Goal: Navigation & Orientation: Find specific page/section

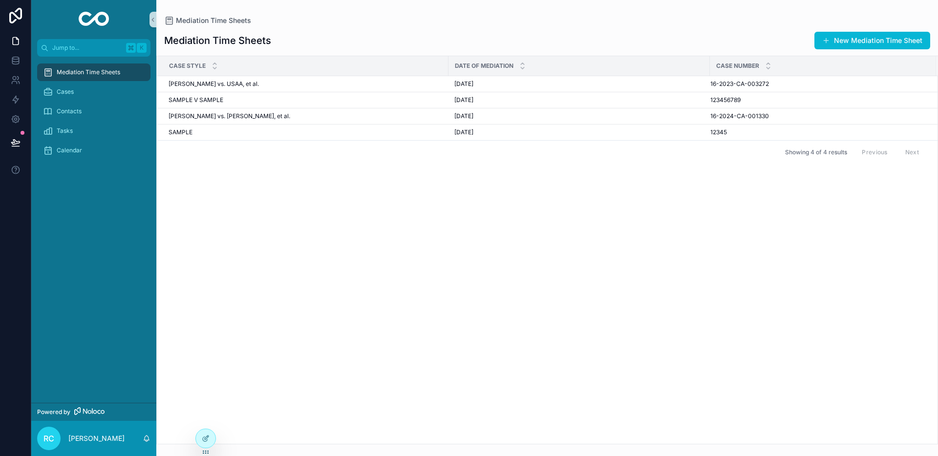
click at [318, 346] on div "Case Style Date of Mediation Case Number [PERSON_NAME] vs. USAA, et al. [PERSON…" at bounding box center [547, 250] width 781 height 388
click at [69, 88] on span "Cases" at bounding box center [65, 92] width 17 height 8
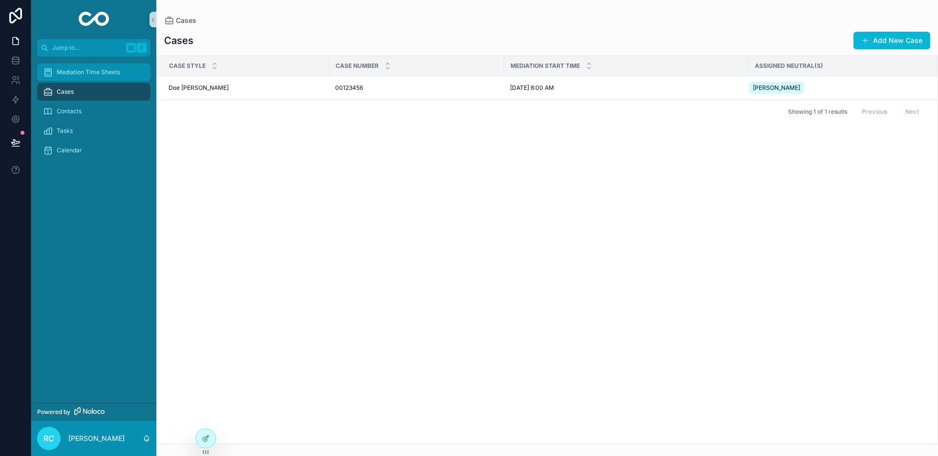
click at [71, 77] on div "Mediation Time Sheets" at bounding box center [94, 72] width 102 height 16
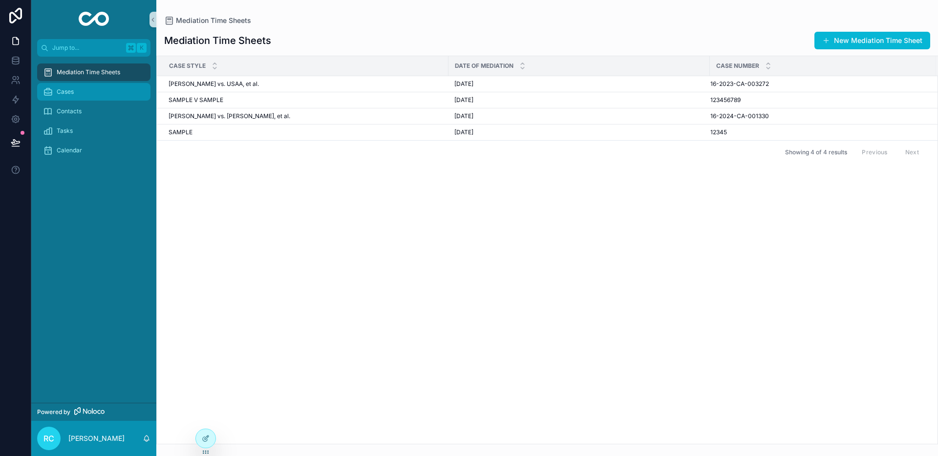
click at [73, 92] on span "Cases" at bounding box center [65, 92] width 17 height 8
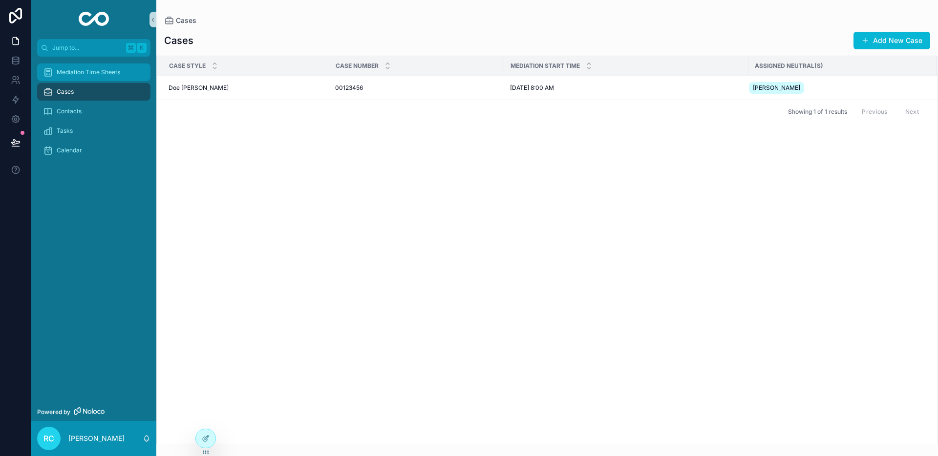
click at [97, 70] on span "Mediation Time Sheets" at bounding box center [89, 72] width 64 height 8
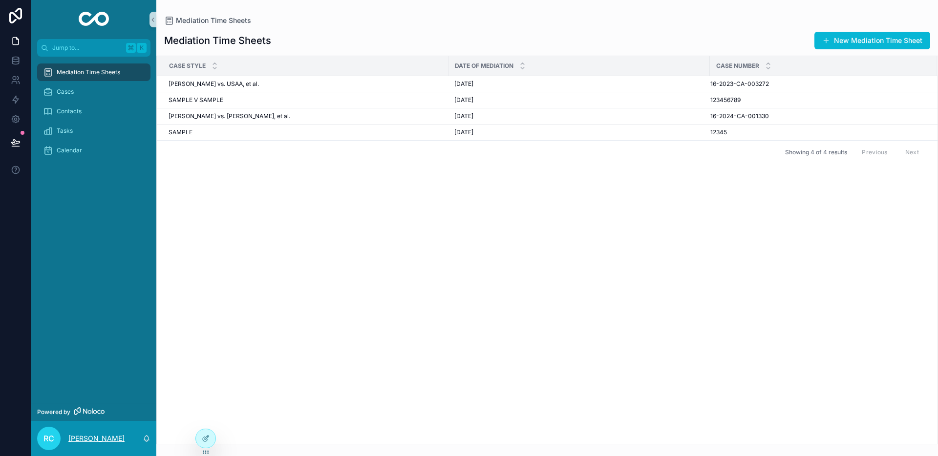
click at [85, 440] on p "[PERSON_NAME]" at bounding box center [96, 439] width 56 height 10
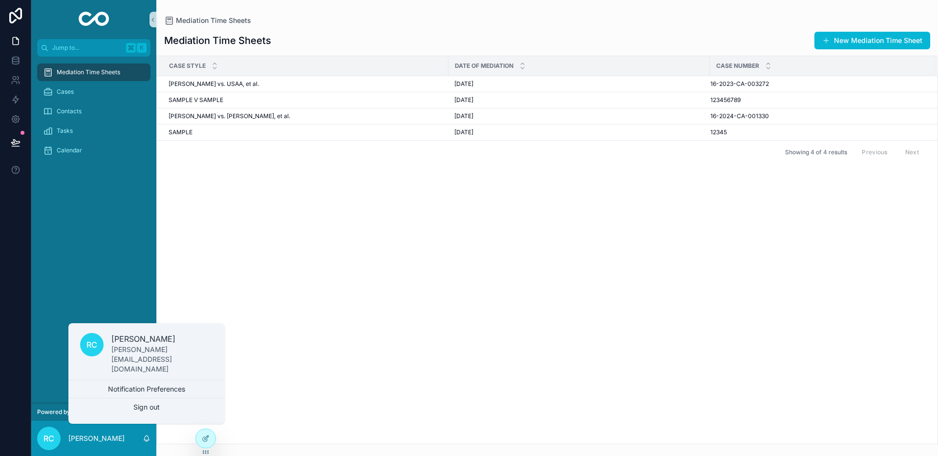
click at [226, 254] on div "Case Style Date of Mediation Case Number [PERSON_NAME] vs. USAA, et al. [PERSON…" at bounding box center [547, 250] width 781 height 388
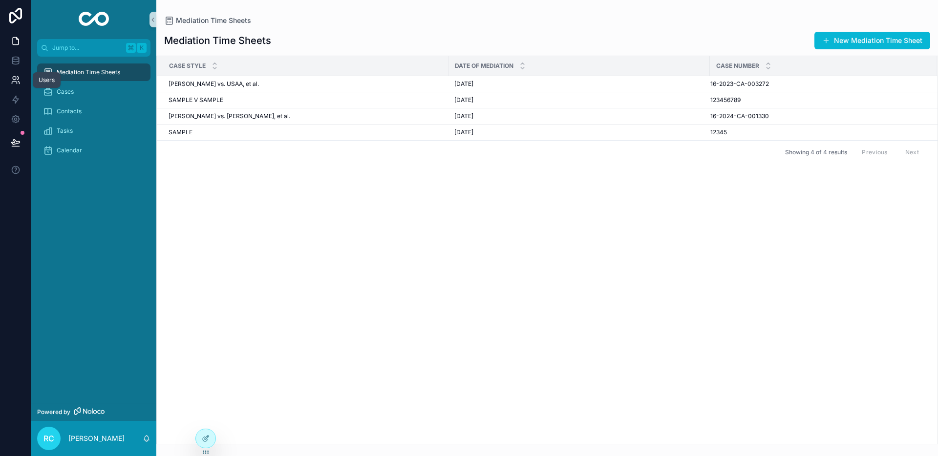
click at [22, 82] on link at bounding box center [15, 80] width 31 height 20
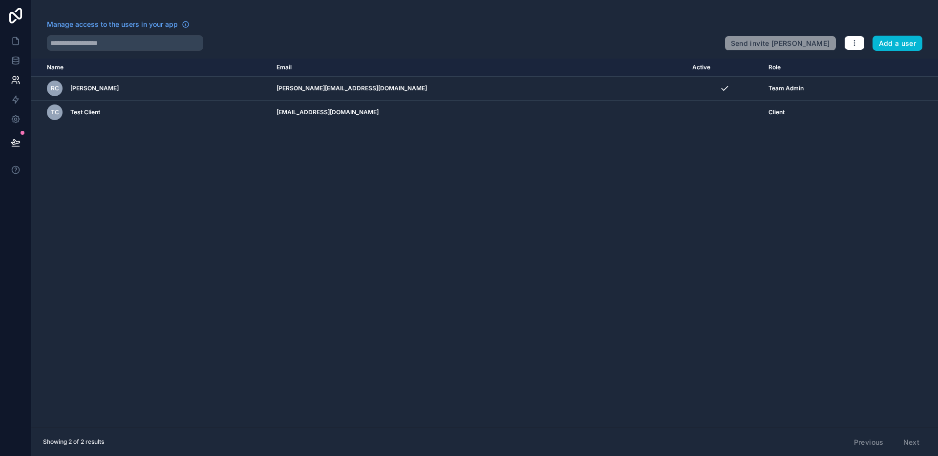
click at [136, 227] on div "Name Email Active Role [DOMAIN_NAME] RC [PERSON_NAME] [PERSON_NAME][EMAIL_ADDRE…" at bounding box center [484, 243] width 907 height 369
click at [15, 12] on icon at bounding box center [16, 16] width 20 height 16
